Goal: Information Seeking & Learning: Learn about a topic

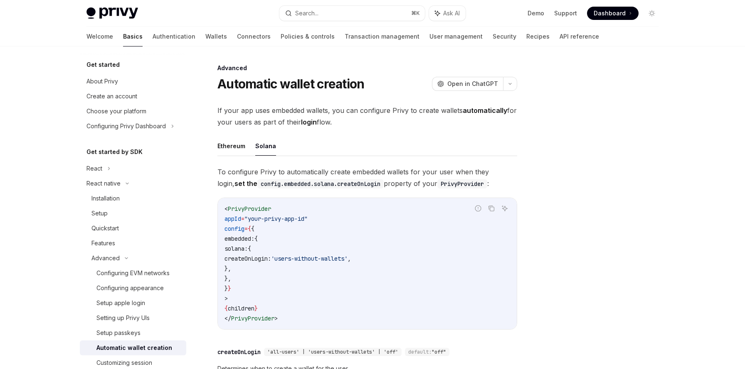
scroll to position [81, 0]
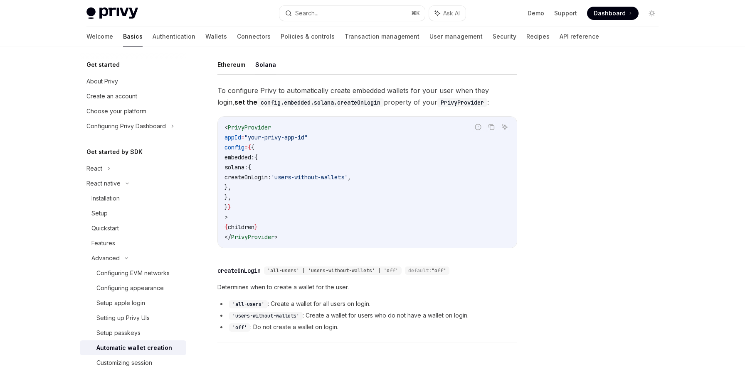
click at [44, 238] on div "Privy Docs home page Search... ⌘ K Ask AI Demo Support Dashboard Dashboard Sear…" at bounding box center [372, 195] width 745 height 552
